Goal: Transaction & Acquisition: Download file/media

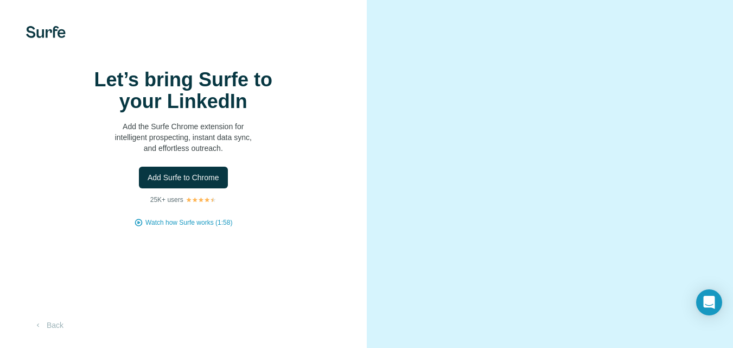
scroll to position [47, 0]
click at [705, 307] on icon "Open Intercom Messenger" at bounding box center [709, 302] width 12 height 14
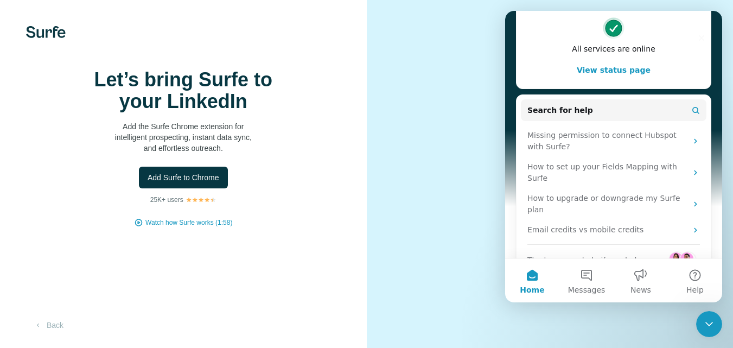
scroll to position [0, 0]
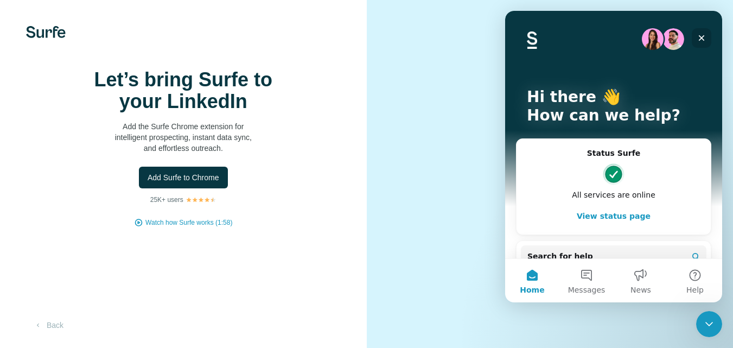
click at [701, 40] on icon "Close" at bounding box center [701, 38] width 9 height 9
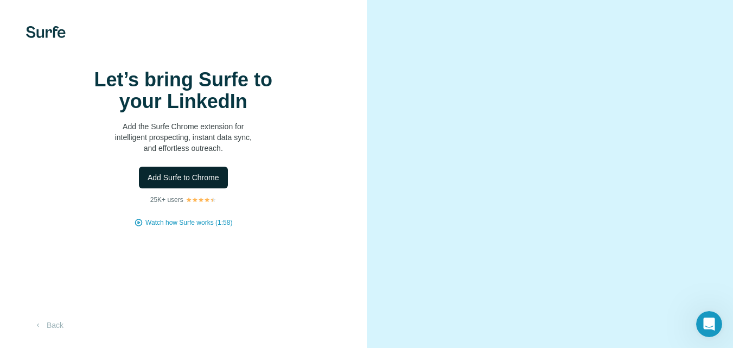
click at [200, 183] on span "Add Surfe to Chrome" at bounding box center [184, 177] width 72 height 11
click at [428, 142] on video at bounding box center [550, 174] width 306 height 153
click at [381, 214] on div at bounding box center [550, 174] width 367 height 348
click at [168, 227] on span "Watch how Surfe works (1:58)" at bounding box center [188, 223] width 87 height 10
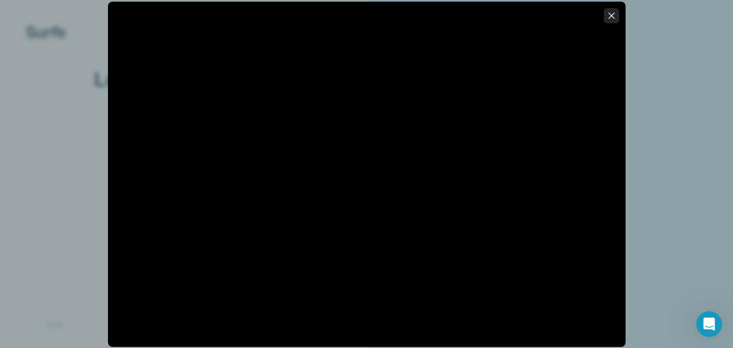
click at [615, 20] on icon "button" at bounding box center [611, 15] width 11 height 11
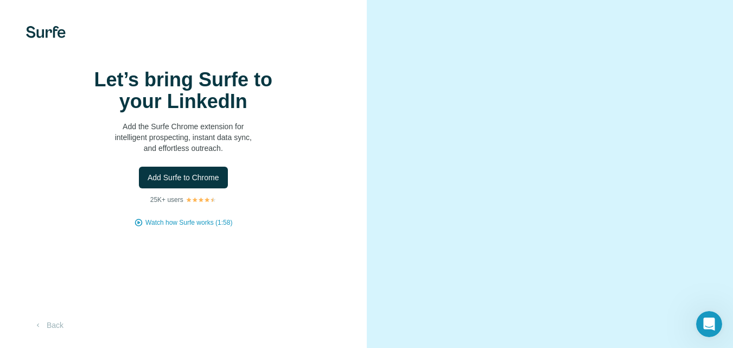
click at [40, 39] on div "Let’s bring Surfe to your LinkedIn Add the Surfe Chrome extension for intellige…" at bounding box center [183, 174] width 367 height 348
